Goal: Task Accomplishment & Management: Use online tool/utility

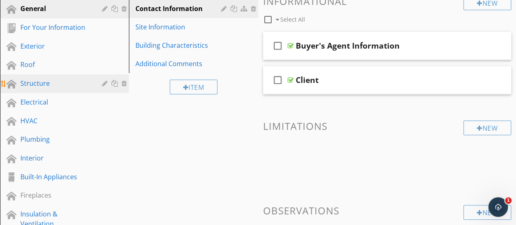
click at [51, 91] on link "Structure" at bounding box center [65, 83] width 126 height 19
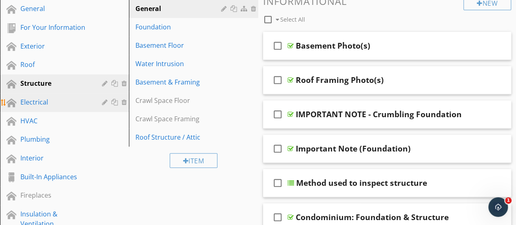
click at [54, 97] on div "Electrical" at bounding box center [55, 102] width 70 height 10
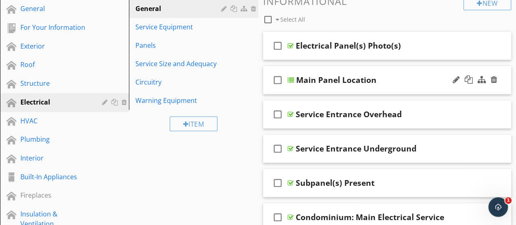
drag, startPoint x: 163, startPoint y: 84, endPoint x: 353, endPoint y: 81, distance: 190.0
click at [163, 84] on div "Circuitry" at bounding box center [179, 82] width 88 height 10
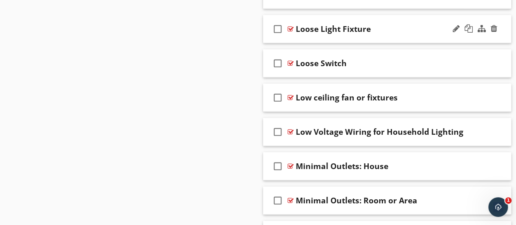
scroll to position [2675, 0]
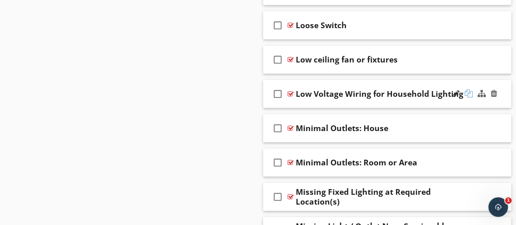
click at [468, 89] on div at bounding box center [468, 93] width 8 height 8
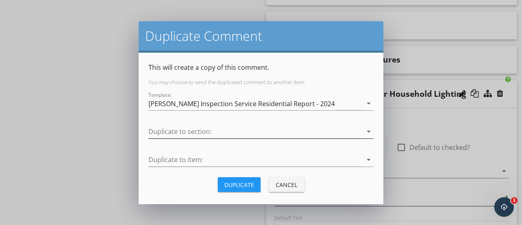
click at [225, 131] on div at bounding box center [255, 131] width 214 height 13
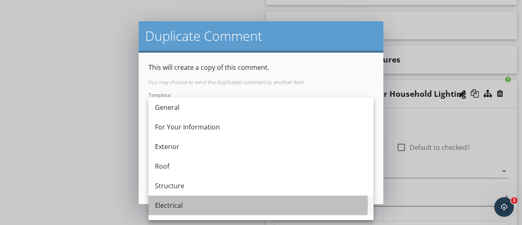
click at [199, 205] on div "Electrical" at bounding box center [261, 205] width 212 height 10
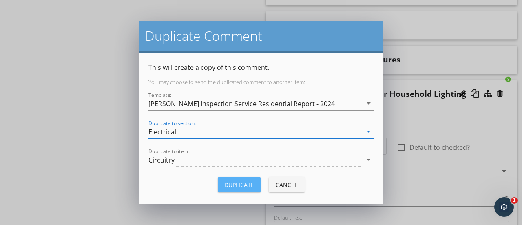
click at [243, 182] on div "Duplicate" at bounding box center [239, 184] width 30 height 9
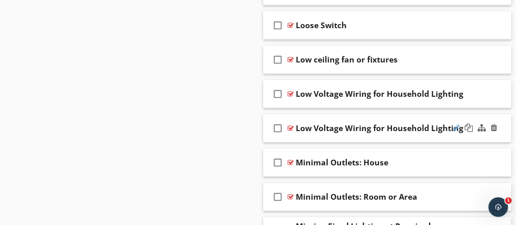
click at [455, 124] on div at bounding box center [456, 128] width 7 height 8
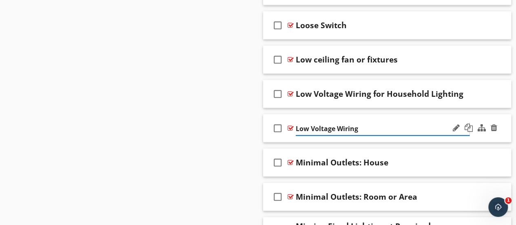
type input "Low Voltage Wiring"
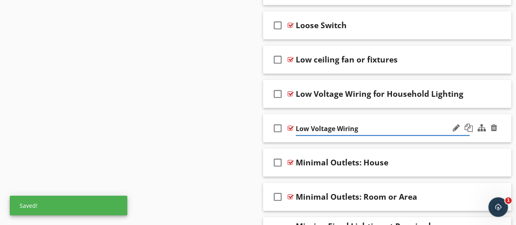
click at [377, 128] on div "check_box_outline_blank Low Voltage Wiring" at bounding box center [387, 128] width 248 height 28
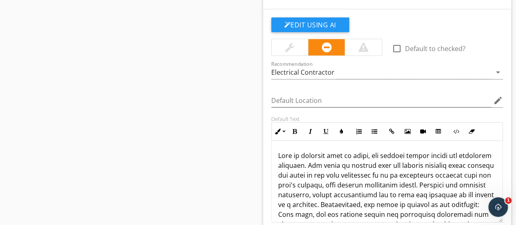
scroll to position [2838, 0]
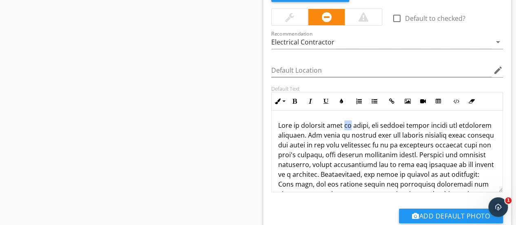
drag, startPoint x: 349, startPoint y: 115, endPoint x: 357, endPoint y: 114, distance: 7.3
click at [357, 120] on p at bounding box center [387, 203] width 218 height 166
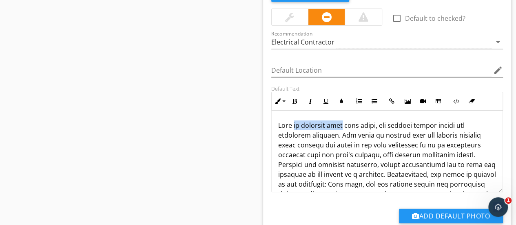
drag, startPoint x: 298, startPoint y: 117, endPoint x: 347, endPoint y: 115, distance: 48.1
click at [347, 120] on p at bounding box center [387, 203] width 218 height 166
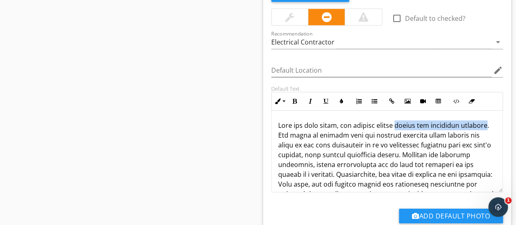
drag, startPoint x: 405, startPoint y: 115, endPoint x: 299, endPoint y: 126, distance: 106.6
click at [299, 126] on p at bounding box center [387, 203] width 218 height 166
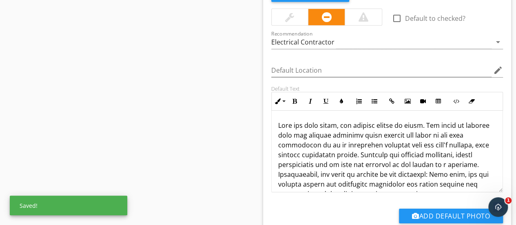
click at [268, 121] on div "Default Text Inline Style XLarge Large Normal Small Light Small/Light Bold Ital…" at bounding box center [387, 138] width 242 height 107
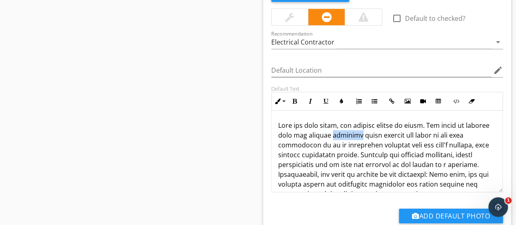
drag, startPoint x: 353, startPoint y: 124, endPoint x: 375, endPoint y: 125, distance: 21.6
click at [375, 125] on p at bounding box center [387, 203] width 218 height 166
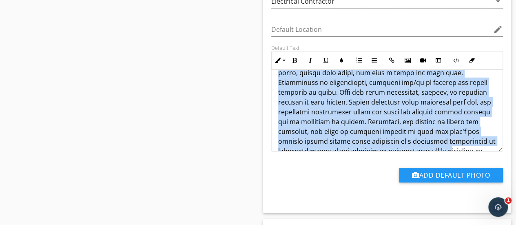
scroll to position [95, 0]
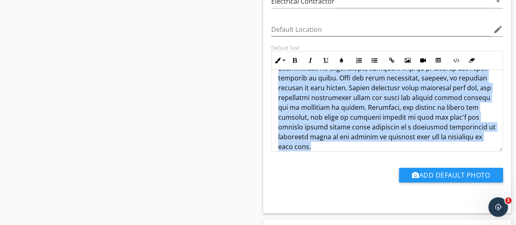
drag, startPoint x: 356, startPoint y: 102, endPoint x: 474, endPoint y: 122, distance: 119.2
click at [474, 122] on p at bounding box center [387, 68] width 218 height 166
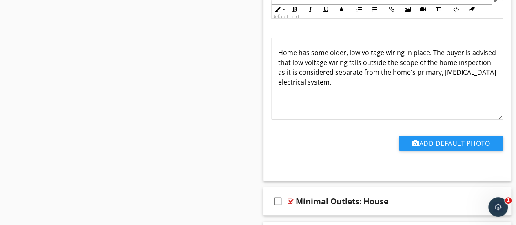
scroll to position [2892, 0]
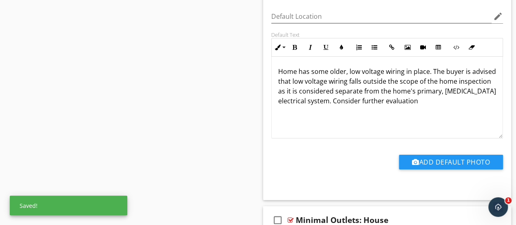
click at [346, 66] on p "Home has some older, low voltage wiring in place. The buyer is advised that low…" at bounding box center [387, 85] width 218 height 39
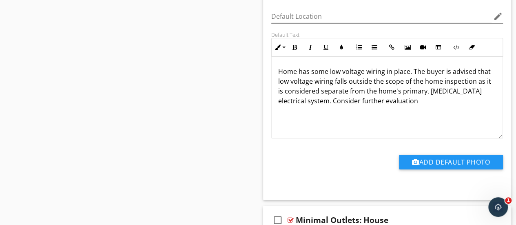
click at [433, 92] on p "Home has some low voltage wiring in place. The buyer is advised that low voltag…" at bounding box center [387, 85] width 218 height 39
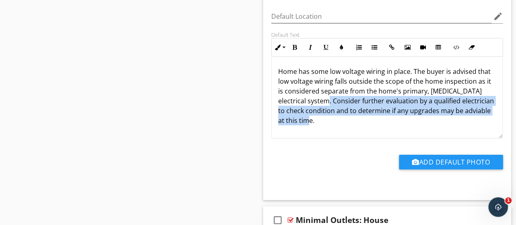
drag, startPoint x: 333, startPoint y: 88, endPoint x: 363, endPoint y: 110, distance: 37.3
click at [363, 110] on p "Home has some low voltage wiring in place. The buyer is advised that low voltag…" at bounding box center [387, 95] width 218 height 59
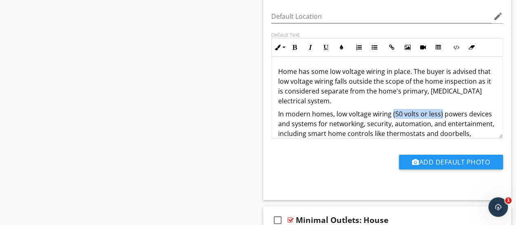
drag, startPoint x: 391, startPoint y: 102, endPoint x: 440, endPoint y: 106, distance: 48.3
click at [440, 109] on p "In modern homes, low voltage wiring (50 volts or less) powers devices and syste…" at bounding box center [387, 143] width 218 height 68
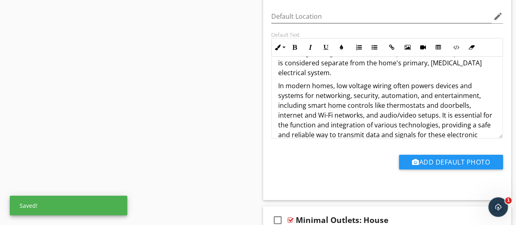
scroll to position [41, 0]
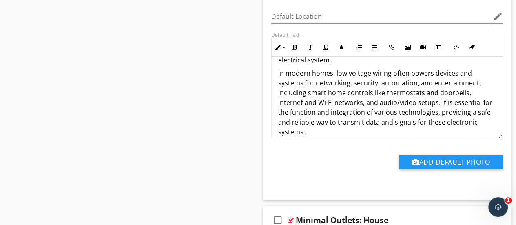
click at [416, 74] on p "In modern homes, low voltage wiring often powers devices and systems for networ…" at bounding box center [387, 102] width 218 height 68
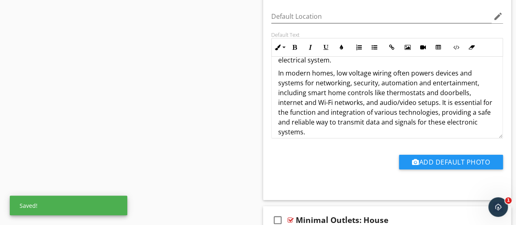
click at [414, 84] on p "In modern homes, low voltage wiring often powers devices and systems for networ…" at bounding box center [387, 102] width 218 height 68
click at [413, 72] on p "In modern homes, low voltage wiring often powers devices and systems for networ…" at bounding box center [387, 102] width 218 height 68
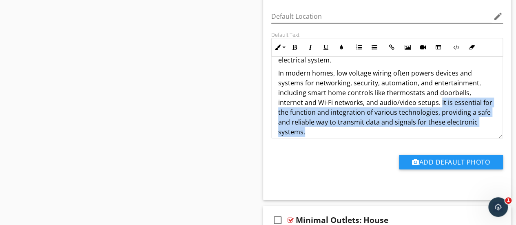
drag, startPoint x: 440, startPoint y: 90, endPoint x: 442, endPoint y: 115, distance: 25.8
click at [442, 115] on p "In modern homes, low voltage wiring often powers devices and systems for networ…" at bounding box center [387, 102] width 218 height 68
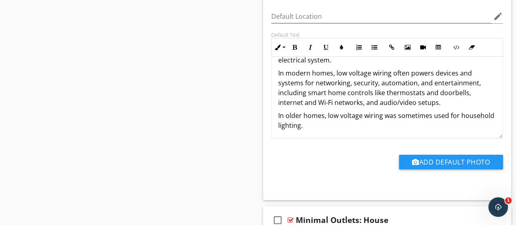
click at [390, 68] on p "In modern homes, low voltage wiring often powers devices and systems for networ…" at bounding box center [387, 87] width 218 height 39
click at [354, 81] on p "In modern homes, low voltage wiring is often used to power devices and systems …" at bounding box center [387, 87] width 218 height 39
click at [459, 68] on p "In modern homes, low voltage wiring is often used to power devices and systems …" at bounding box center [387, 87] width 218 height 39
click at [430, 93] on p "In modern homes, low voltage wiring is often used to power devices and systems …" at bounding box center [387, 87] width 218 height 39
click at [353, 117] on p "In older homes, low voltage wiring was sometimes used for household lighting." at bounding box center [387, 120] width 218 height 20
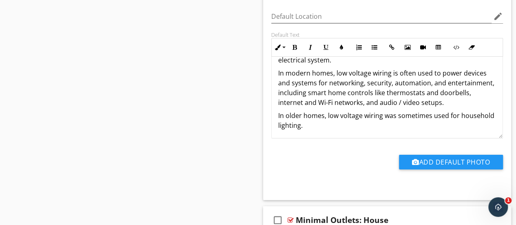
scroll to position [42, 0]
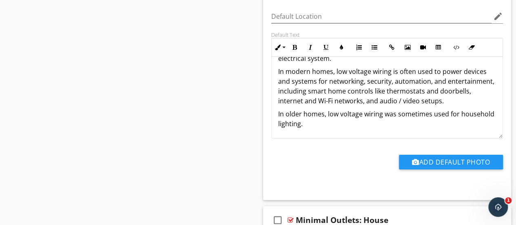
click at [350, 113] on p "In older homes, low voltage wiring was sometimes used for household lighting." at bounding box center [387, 119] width 218 height 20
click at [457, 109] on p "In older homes, low voltage wiring was sometimes used for household lighting." at bounding box center [387, 119] width 218 height 20
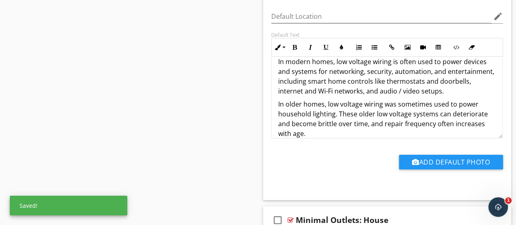
scroll to position [62, 0]
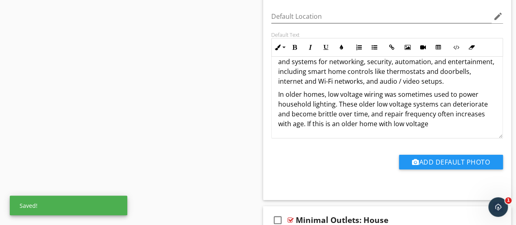
click at [391, 113] on p "In older homes, low voltage wiring was sometimes used to power household lighti…" at bounding box center [387, 108] width 218 height 39
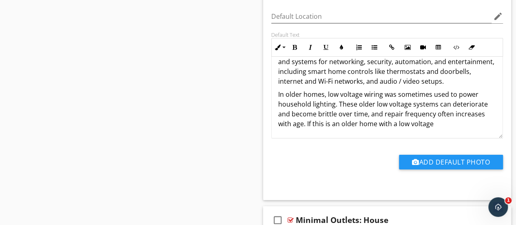
click at [448, 117] on p "In older homes, low voltage wiring was sometimes used to power household lighti…" at bounding box center [387, 108] width 218 height 39
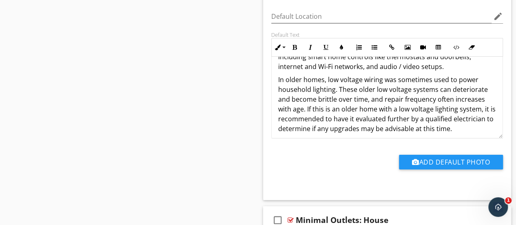
scroll to position [82, 0]
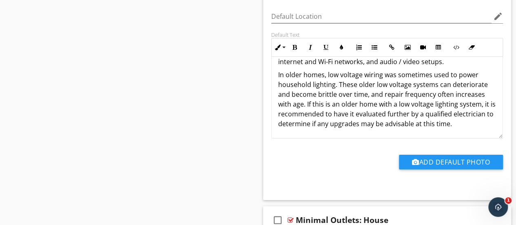
click at [325, 114] on p "In older homes, low voltage wiring was sometimes used to power household lighti…" at bounding box center [387, 99] width 218 height 59
click at [368, 85] on p "In older homes, low voltage wiring was sometimes used to power household lighti…" at bounding box center [387, 99] width 218 height 59
drag, startPoint x: 325, startPoint y: 113, endPoint x: 364, endPoint y: 115, distance: 39.2
click at [364, 115] on p "In older homes, low voltage wiring was sometimes used to power household lighti…" at bounding box center [387, 99] width 218 height 59
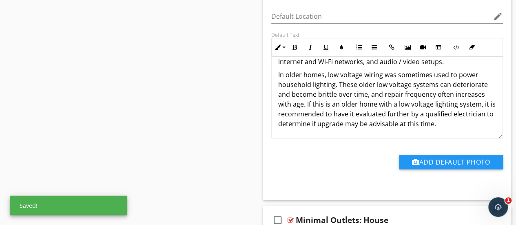
click at [452, 116] on p "In older homes, low voltage wiring was sometimes used to power household lighti…" at bounding box center [387, 99] width 218 height 59
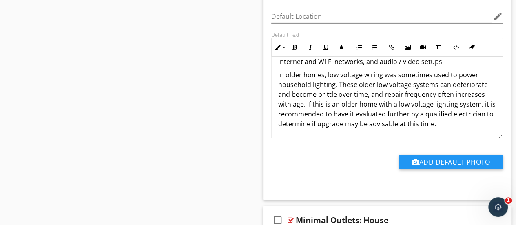
click at [269, 117] on div "Default Text Inline Style XLarge Large Normal Small Light Small/Light Bold Ital…" at bounding box center [387, 84] width 242 height 107
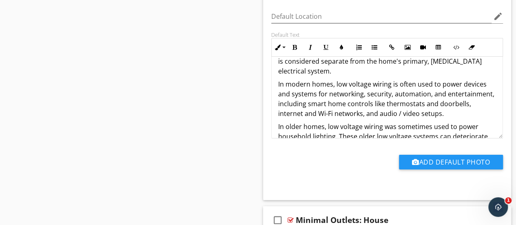
scroll to position [41, 0]
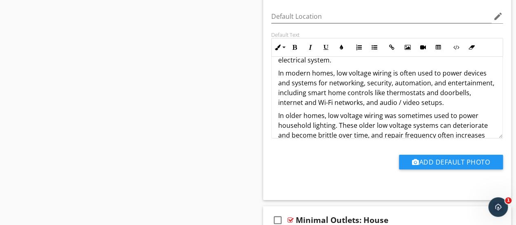
click at [477, 89] on p "In modern homes, low voltage wiring is often used to power devices and systems …" at bounding box center [387, 87] width 218 height 39
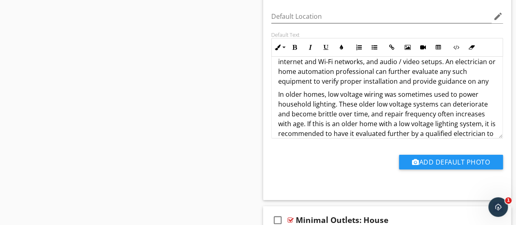
scroll to position [2851, 0]
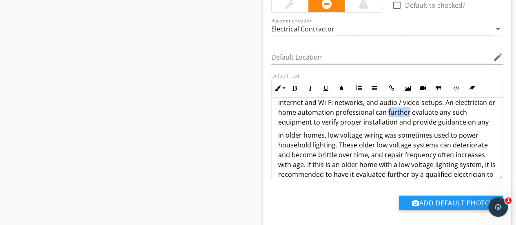
drag, startPoint x: 426, startPoint y: 101, endPoint x: 448, endPoint y: 100, distance: 22.4
click at [448, 100] on p "In modern homes, low voltage wiring is often used to power devices and systems …" at bounding box center [387, 97] width 218 height 59
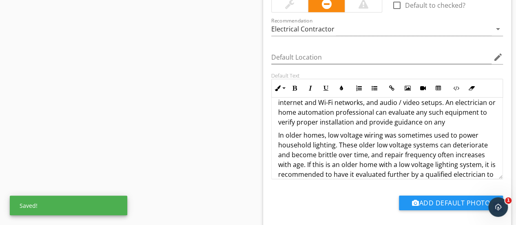
click at [486, 110] on p "In modern homes, low voltage wiring is often used to power devices and systems …" at bounding box center [387, 97] width 218 height 59
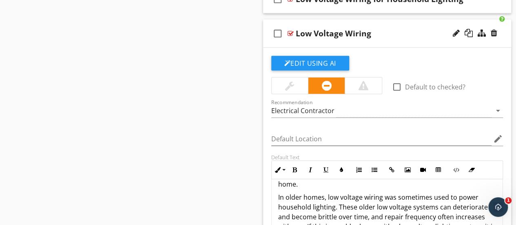
scroll to position [2729, 0]
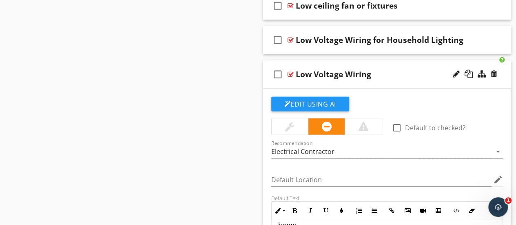
click at [303, 74] on div "check_box_outline_blank Low Voltage Wiring" at bounding box center [387, 74] width 248 height 28
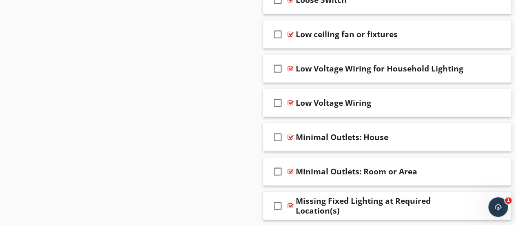
scroll to position [2688, 0]
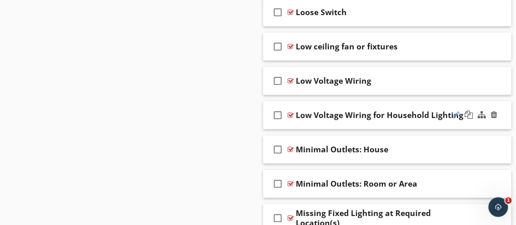
click at [454, 110] on div at bounding box center [456, 114] width 7 height 8
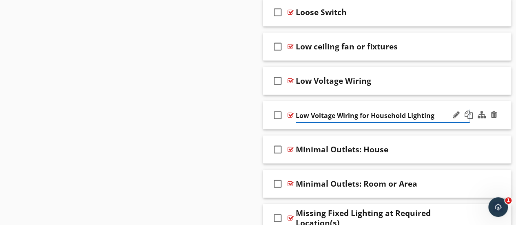
click at [369, 109] on input "Low Voltage Wiring for Household Lighting" at bounding box center [383, 115] width 174 height 13
click at [405, 109] on input "Low Voltage Wiring: Lighting in An Older Home" at bounding box center [383, 115] width 174 height 13
type input "Low Voltage Wiring System in Older Home"
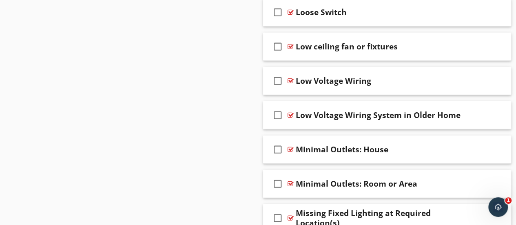
click at [457, 110] on div at bounding box center [456, 114] width 7 height 8
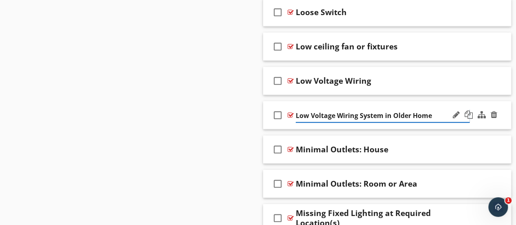
click at [357, 109] on input "Low Voltage Wiring System in Older Home" at bounding box center [383, 115] width 174 height 13
type input "Low Voltage Lighting in Older Home"
